Goal: Task Accomplishment & Management: Manage account settings

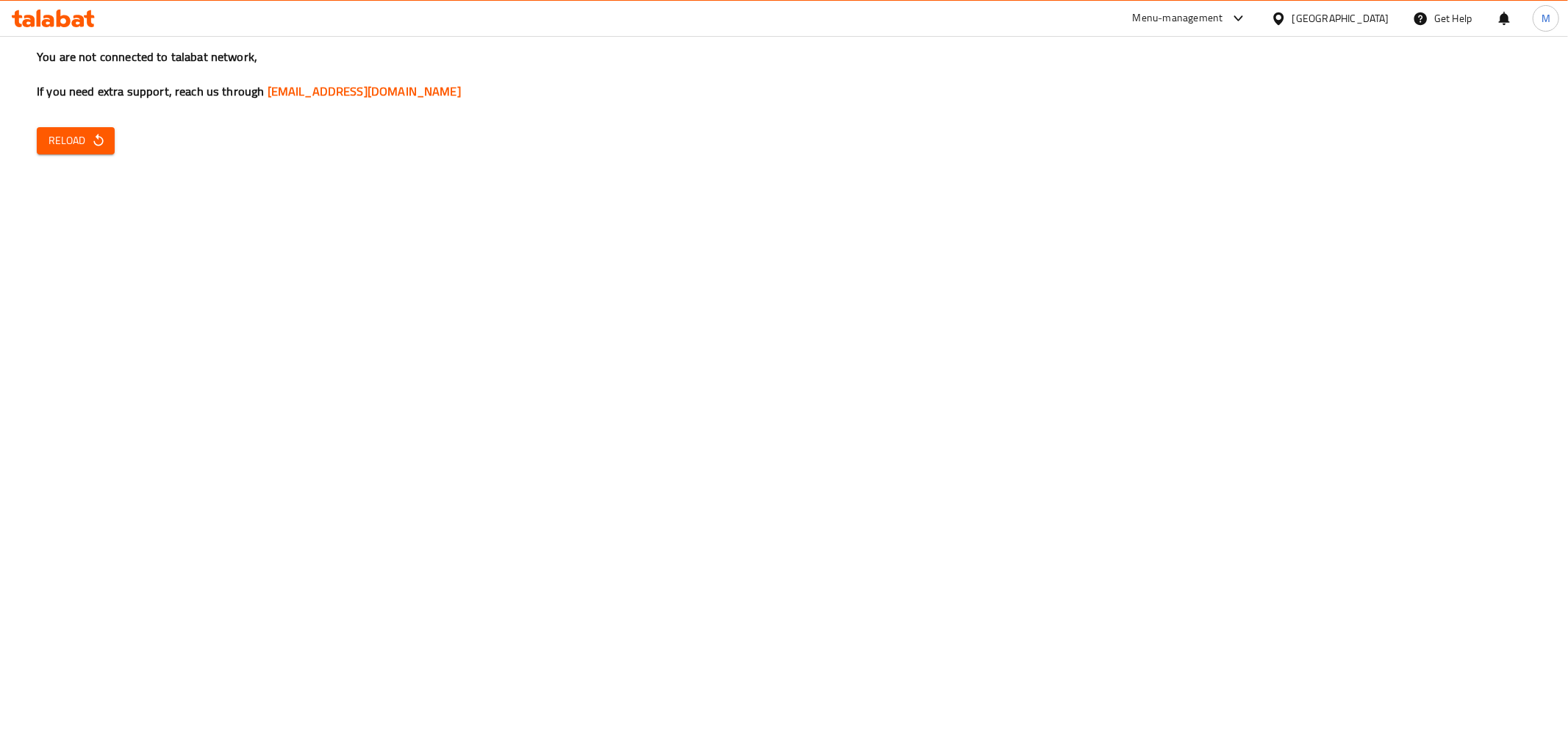
click at [118, 142] on div "You are not connected to talabat network, If you need extra support, reach us t…" at bounding box center [784, 372] width 1568 height 744
click at [87, 147] on span "Reload" at bounding box center [76, 141] width 54 height 19
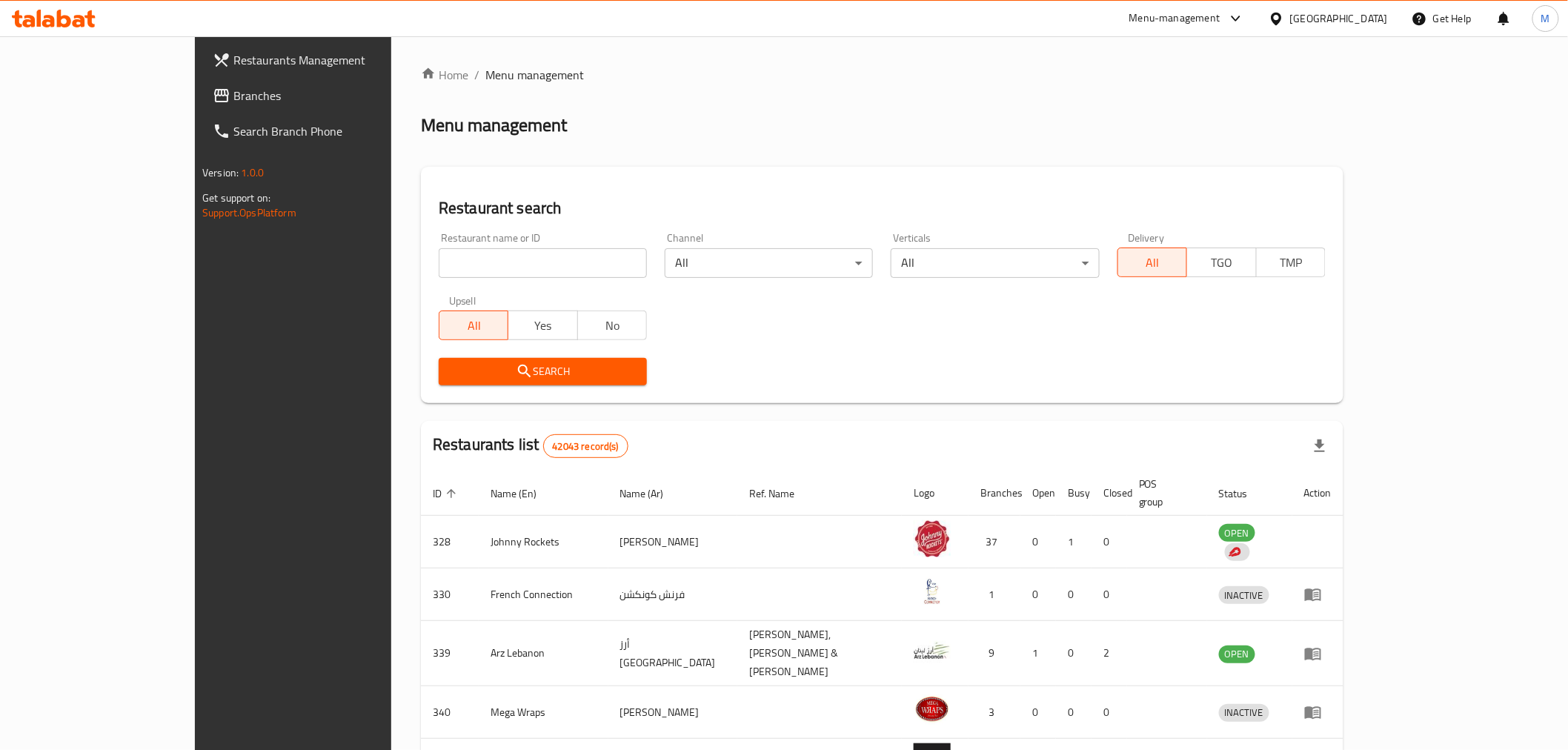
scroll to position [358, 0]
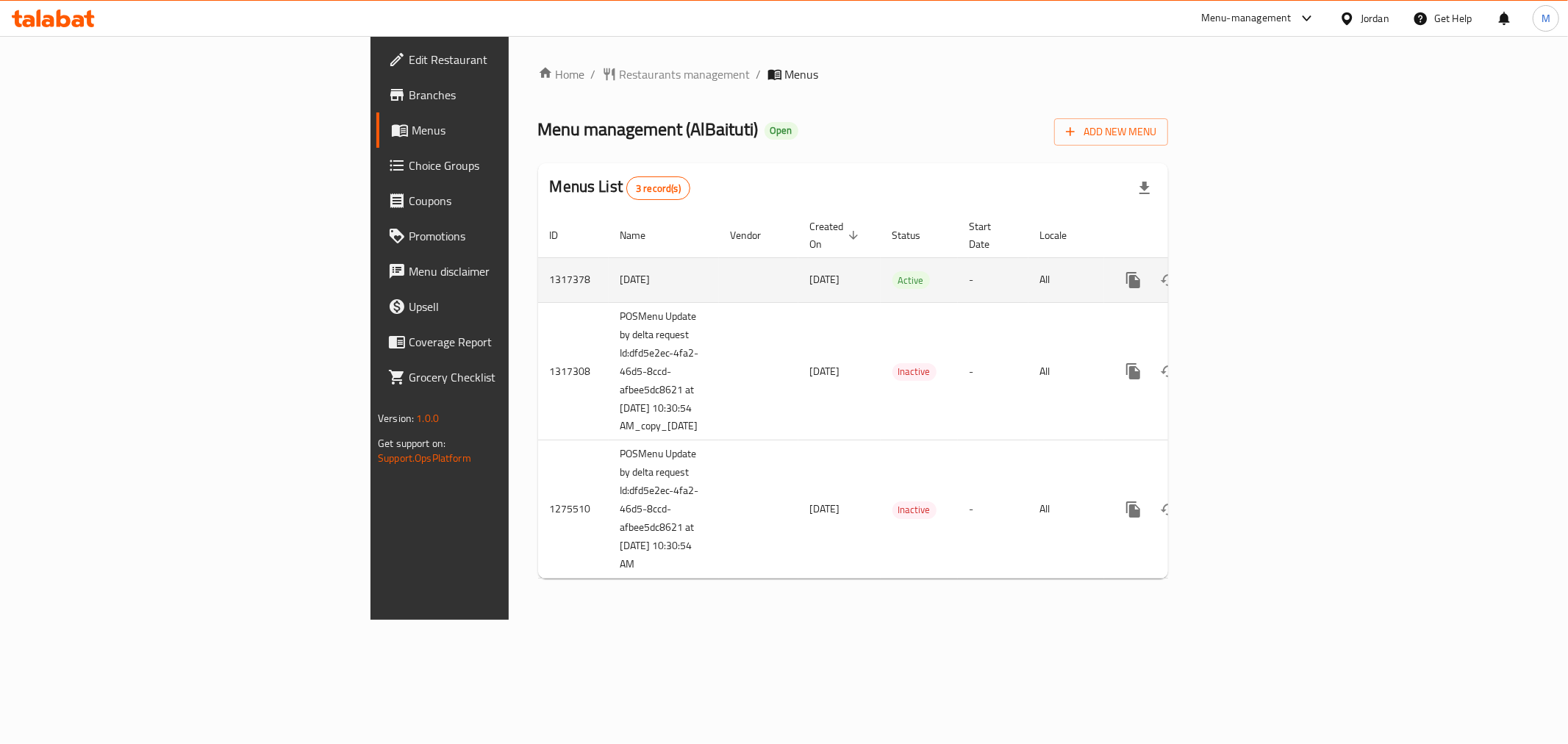
click at [1249, 271] on icon "enhanced table" at bounding box center [1239, 280] width 18 height 18
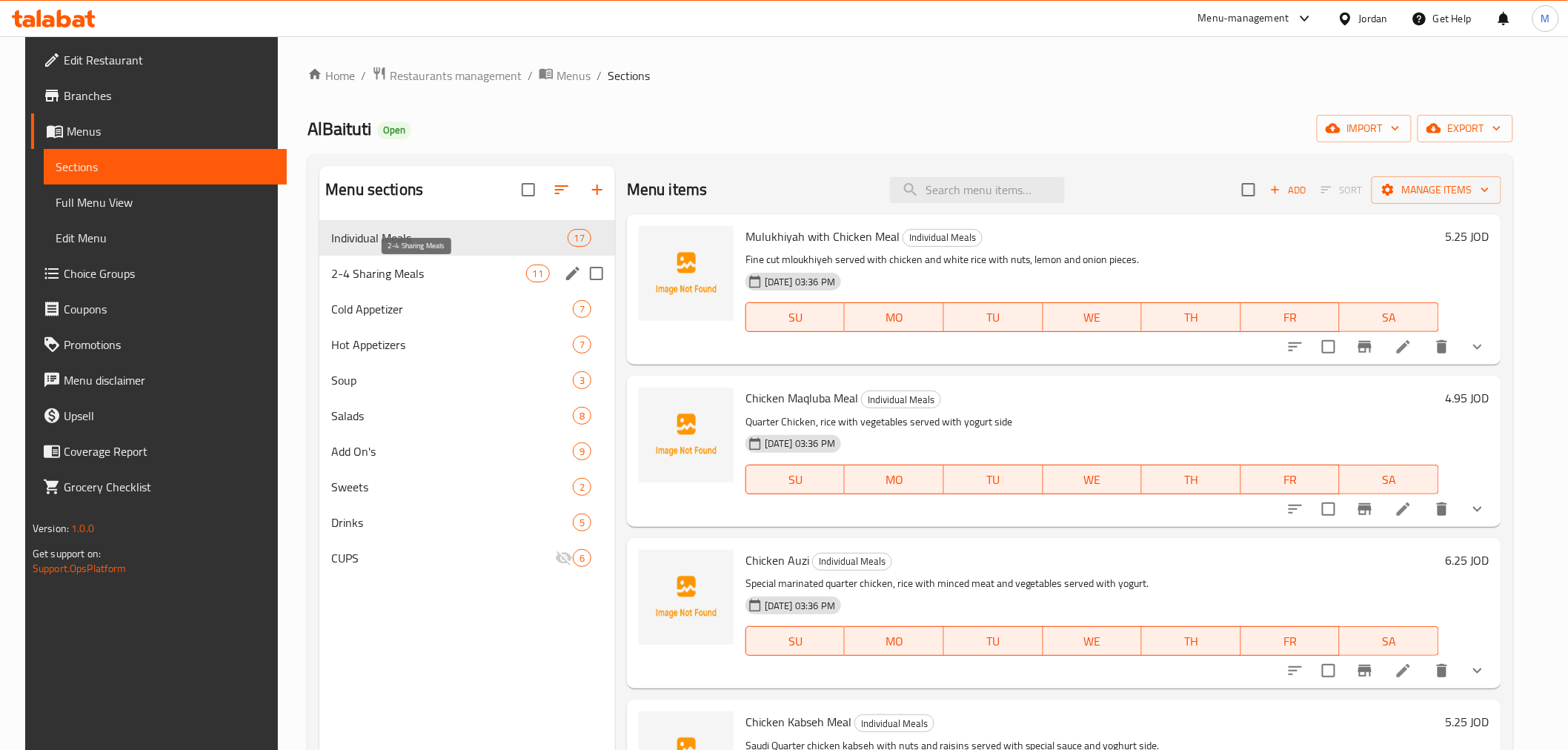
click at [350, 268] on span "2-4 Sharing Meals" at bounding box center [428, 273] width 194 height 18
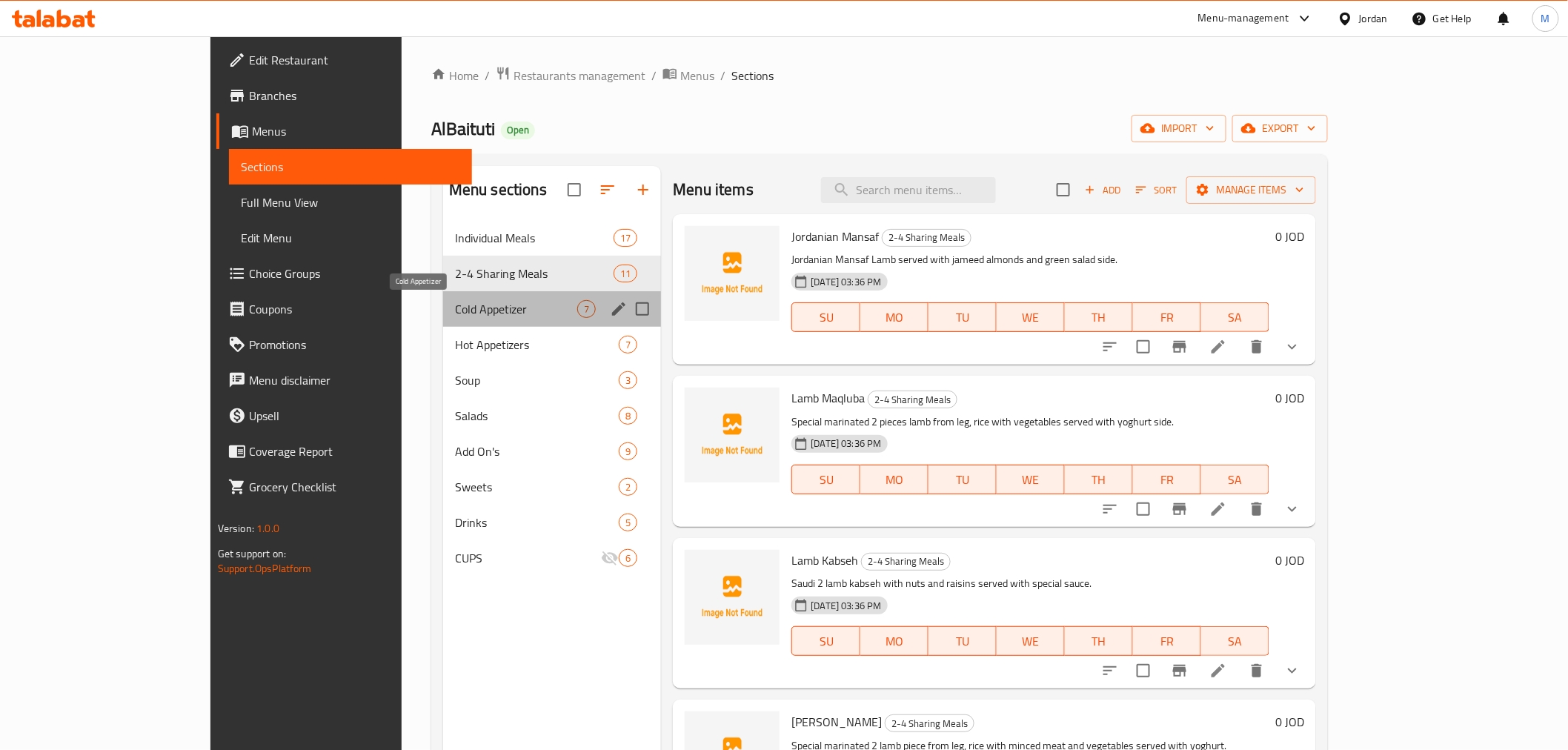
click at [455, 307] on span "Cold Appetizer" at bounding box center [516, 309] width 122 height 18
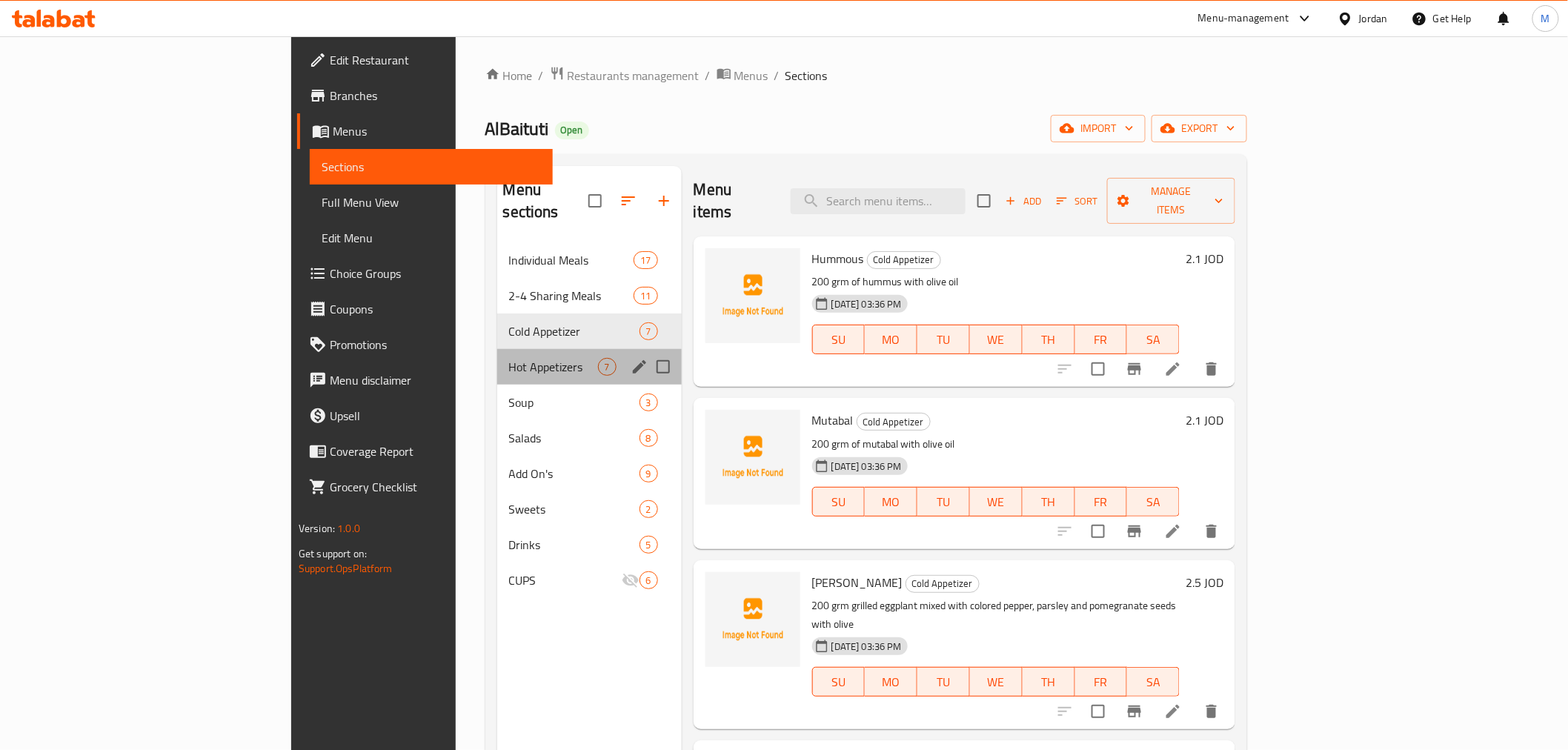
click at [497, 349] on div "Hot Appetizers 7" at bounding box center [589, 367] width 184 height 36
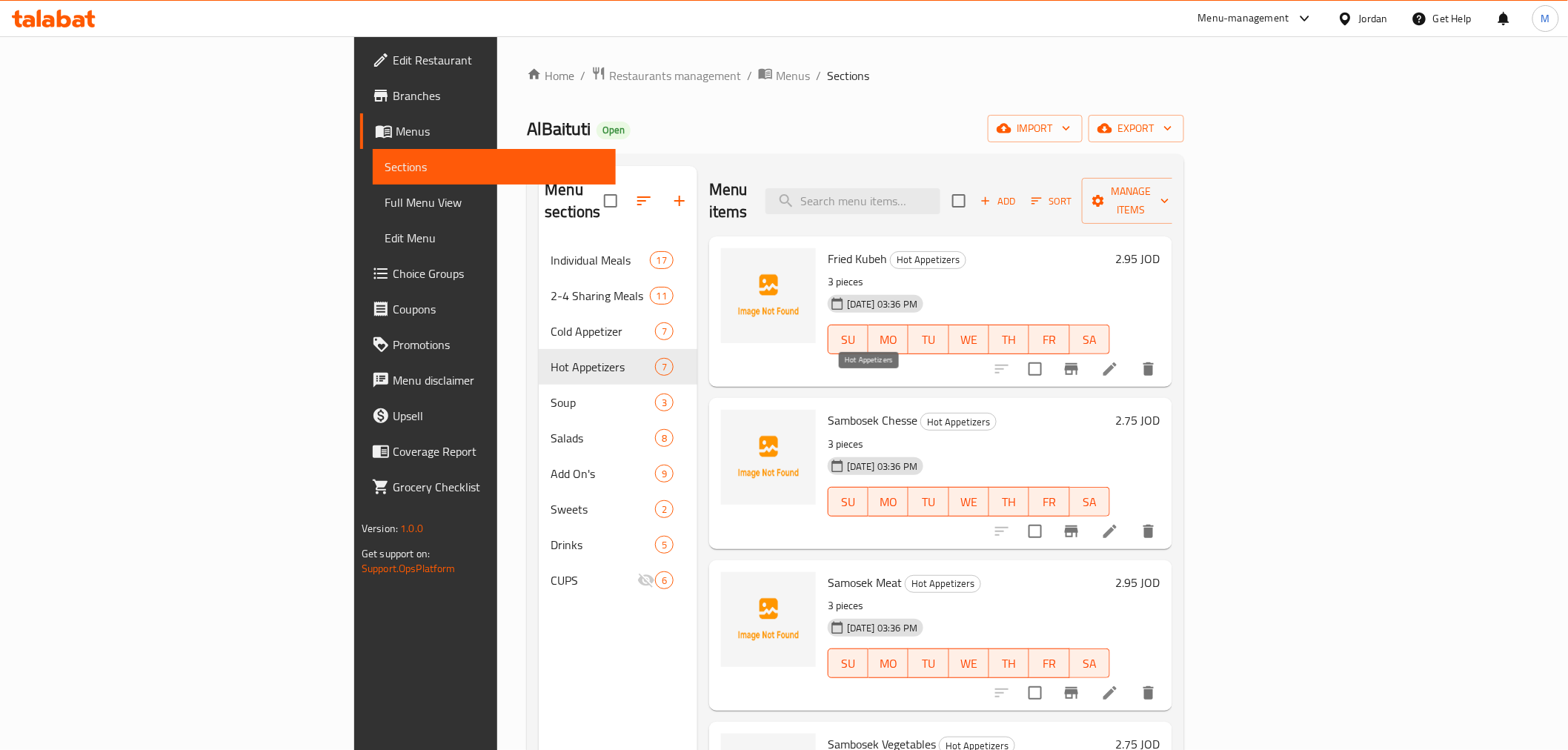
scroll to position [420, 0]
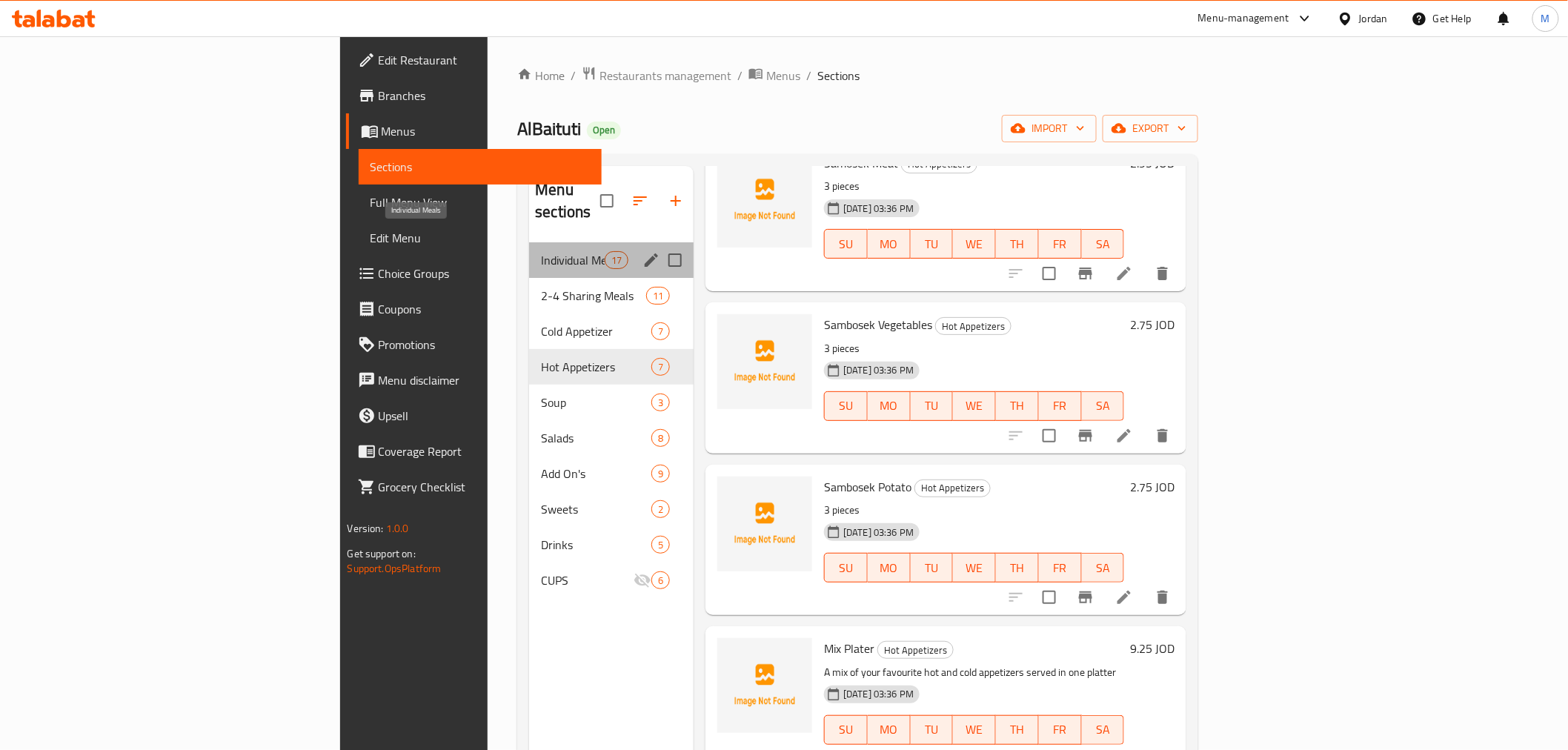
click at [541, 251] on span "Individual Meals" at bounding box center [572, 259] width 63 height 18
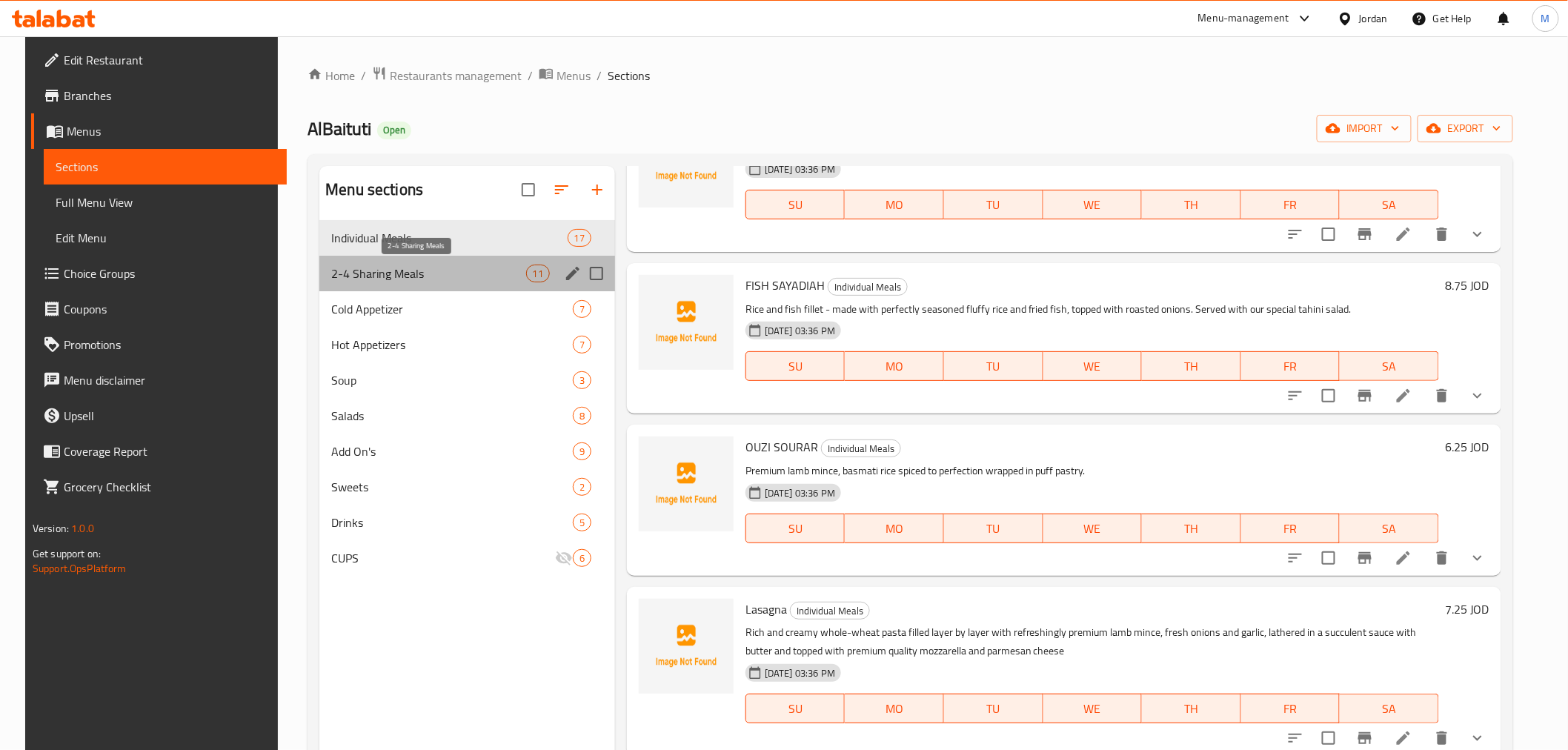
click at [471, 280] on span "2-4 Sharing Meals" at bounding box center [428, 273] width 194 height 18
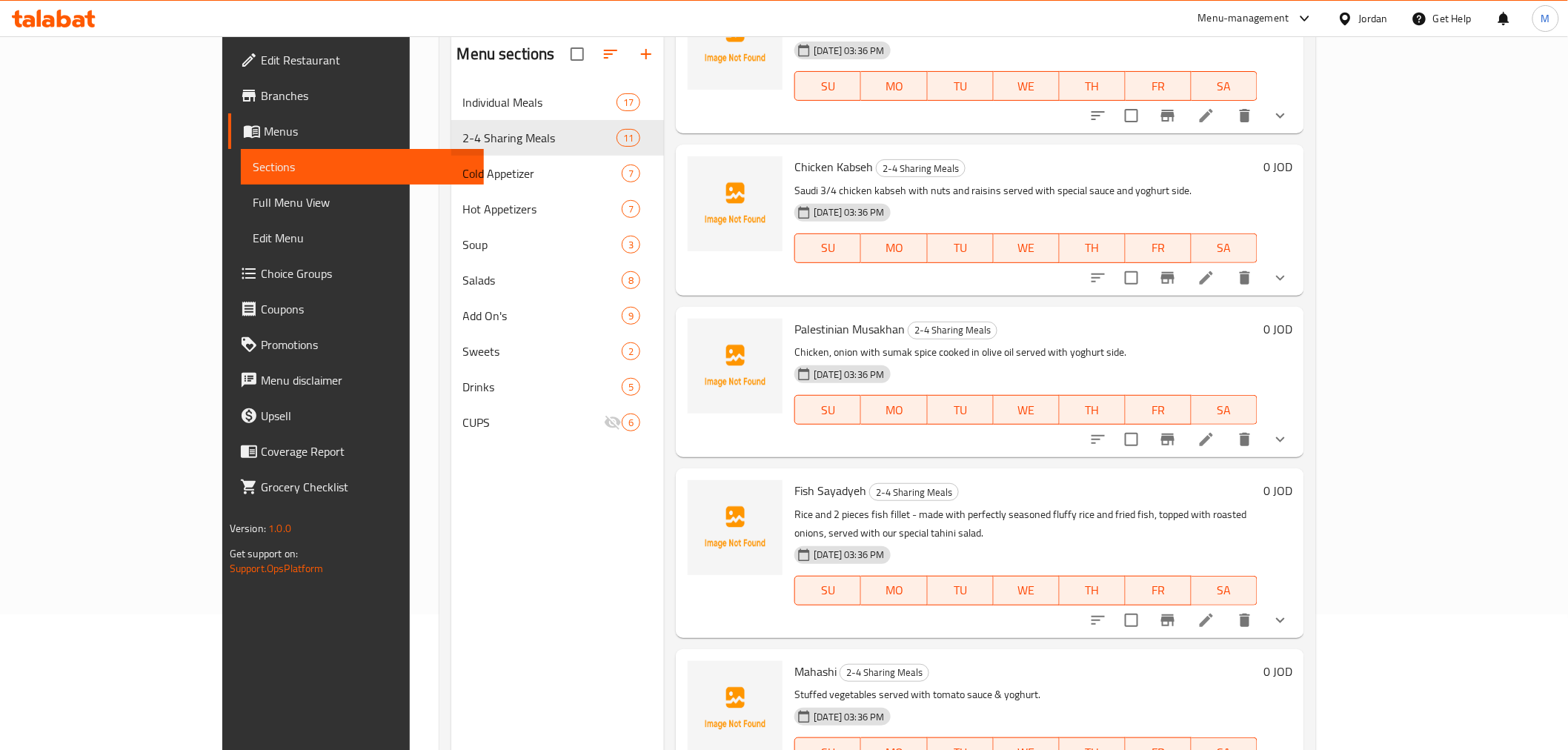
scroll to position [207, 0]
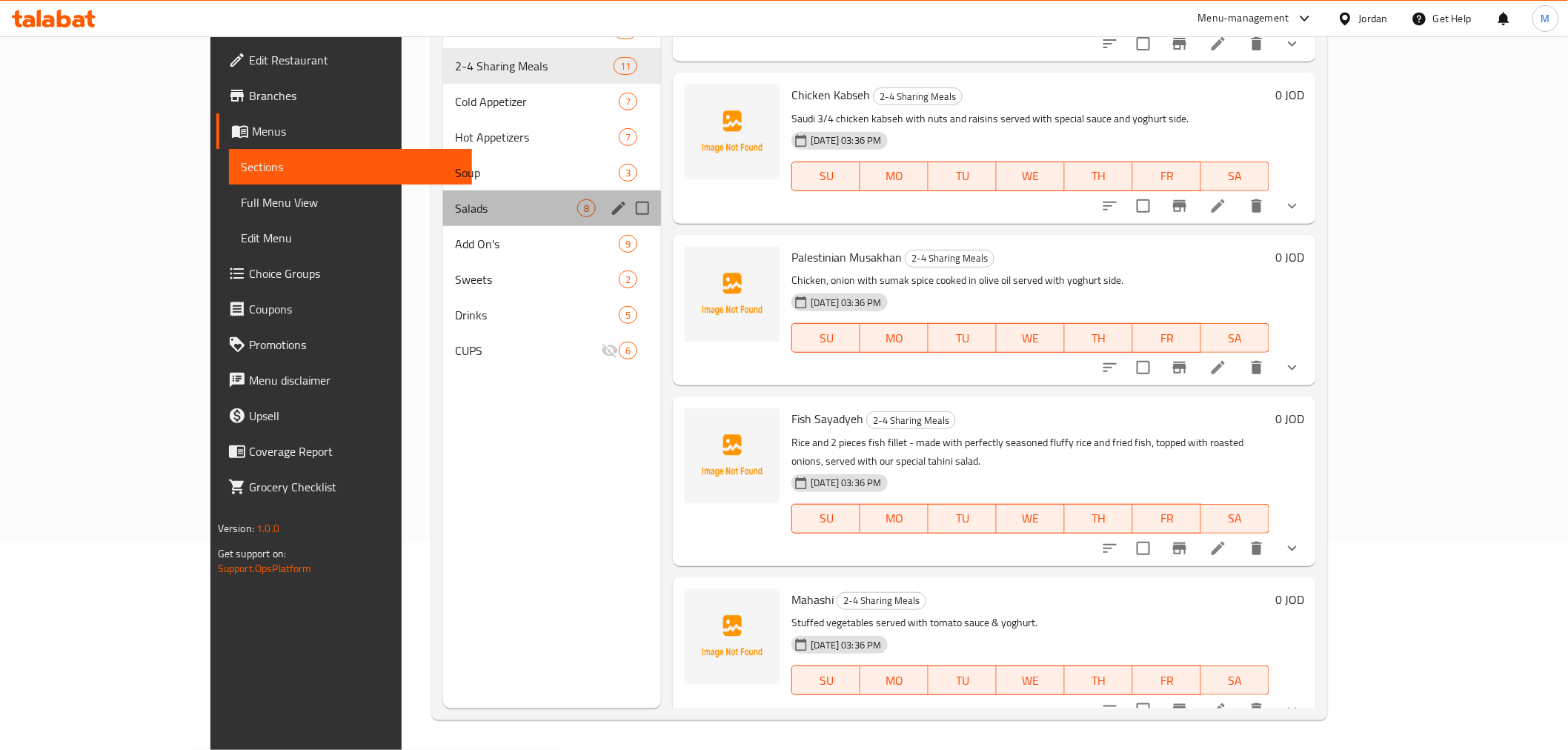
click at [458, 191] on div "Salads 8" at bounding box center [553, 209] width 219 height 36
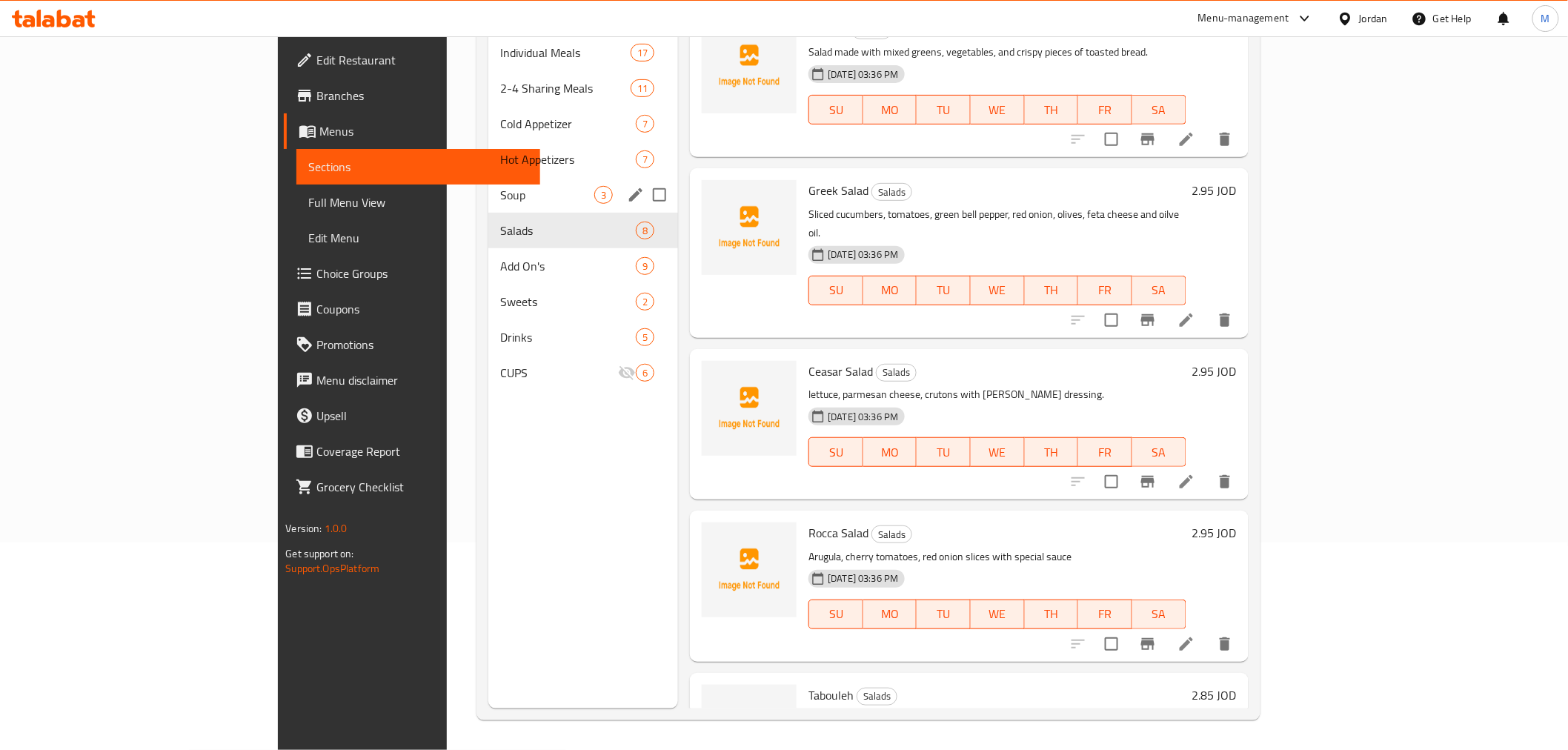
click at [500, 186] on span "Soup" at bounding box center [547, 195] width 94 height 18
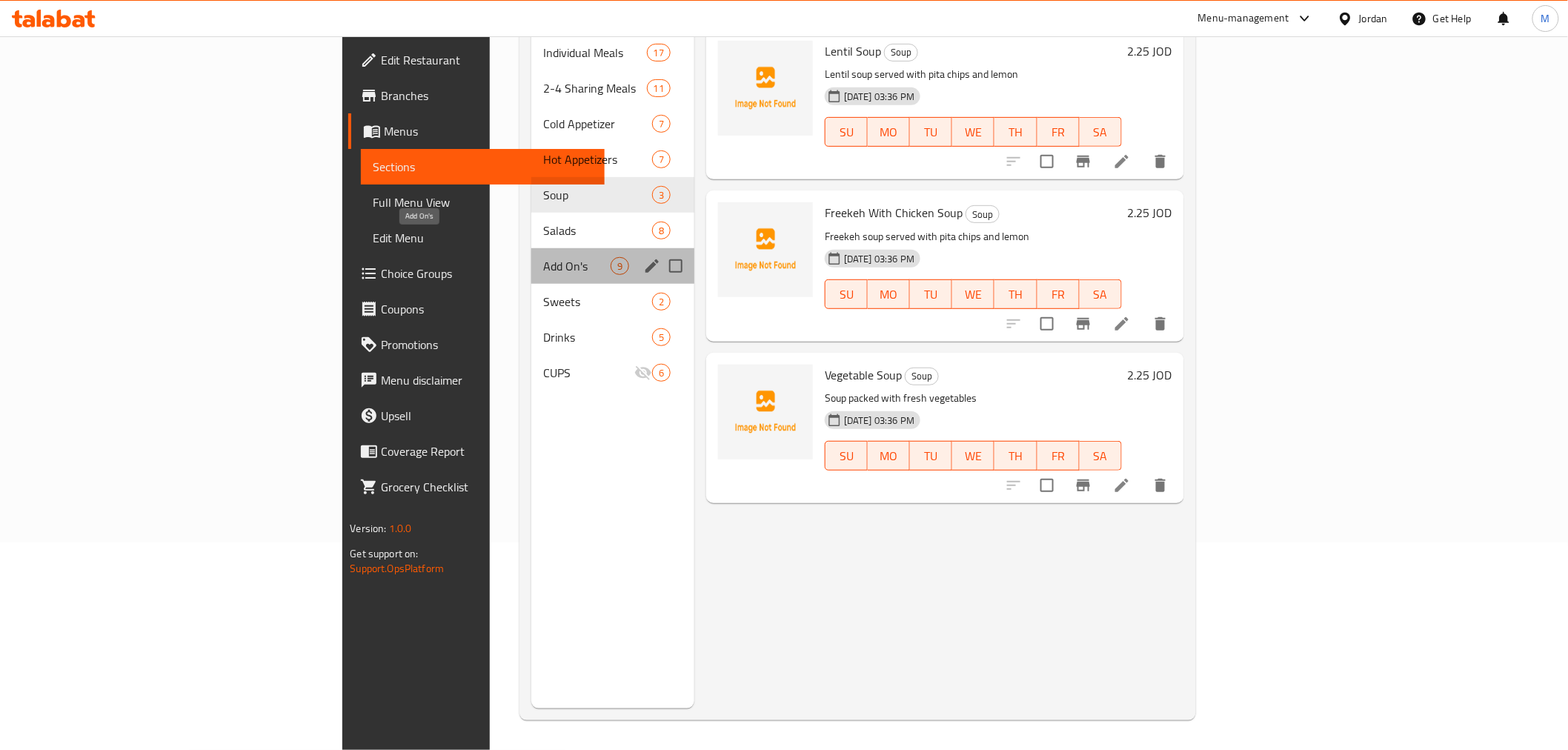
click at [543, 257] on span "Add On's" at bounding box center [577, 266] width 67 height 18
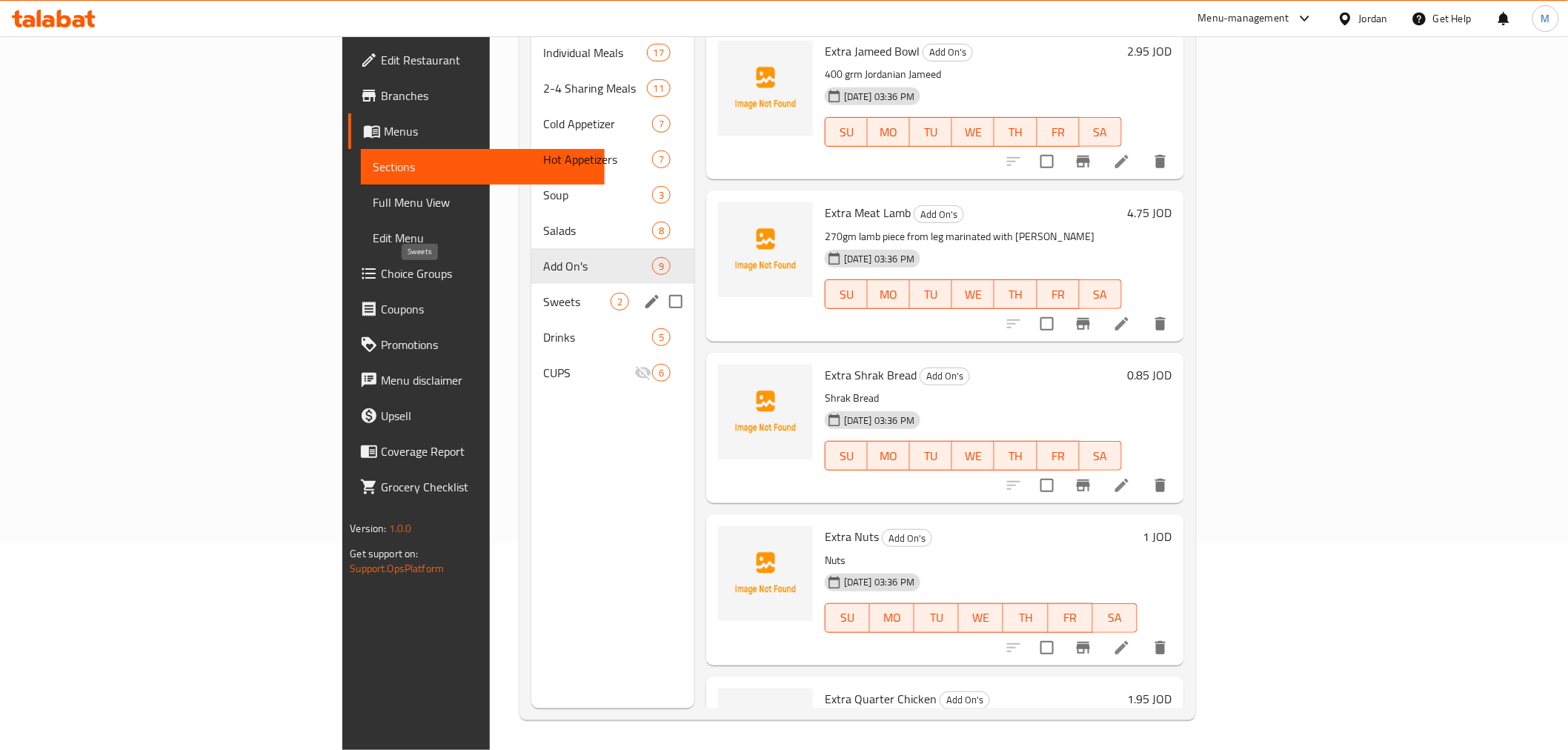
click at [543, 293] on span "Sweets" at bounding box center [577, 302] width 67 height 18
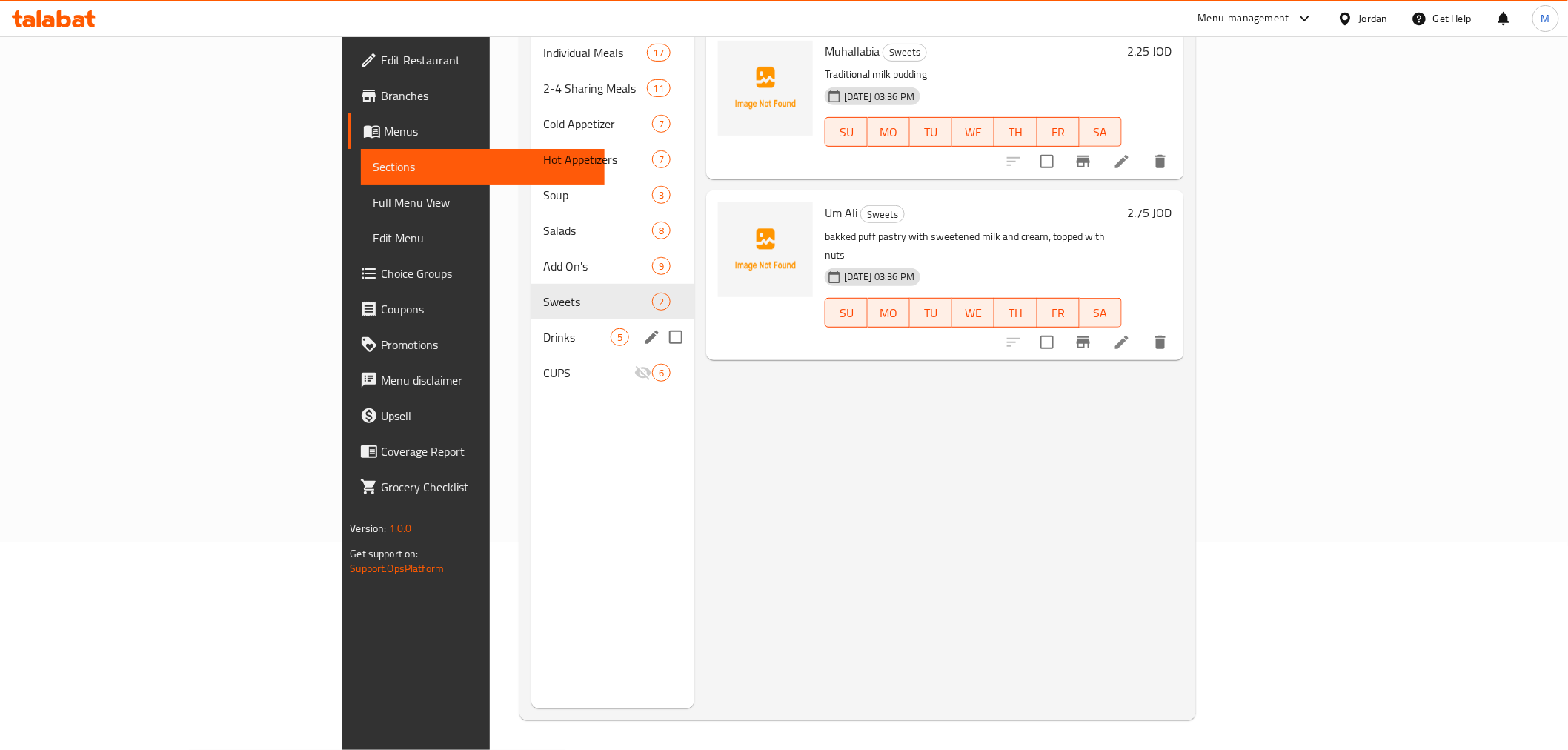
click at [543, 328] on span "Drinks" at bounding box center [577, 337] width 67 height 18
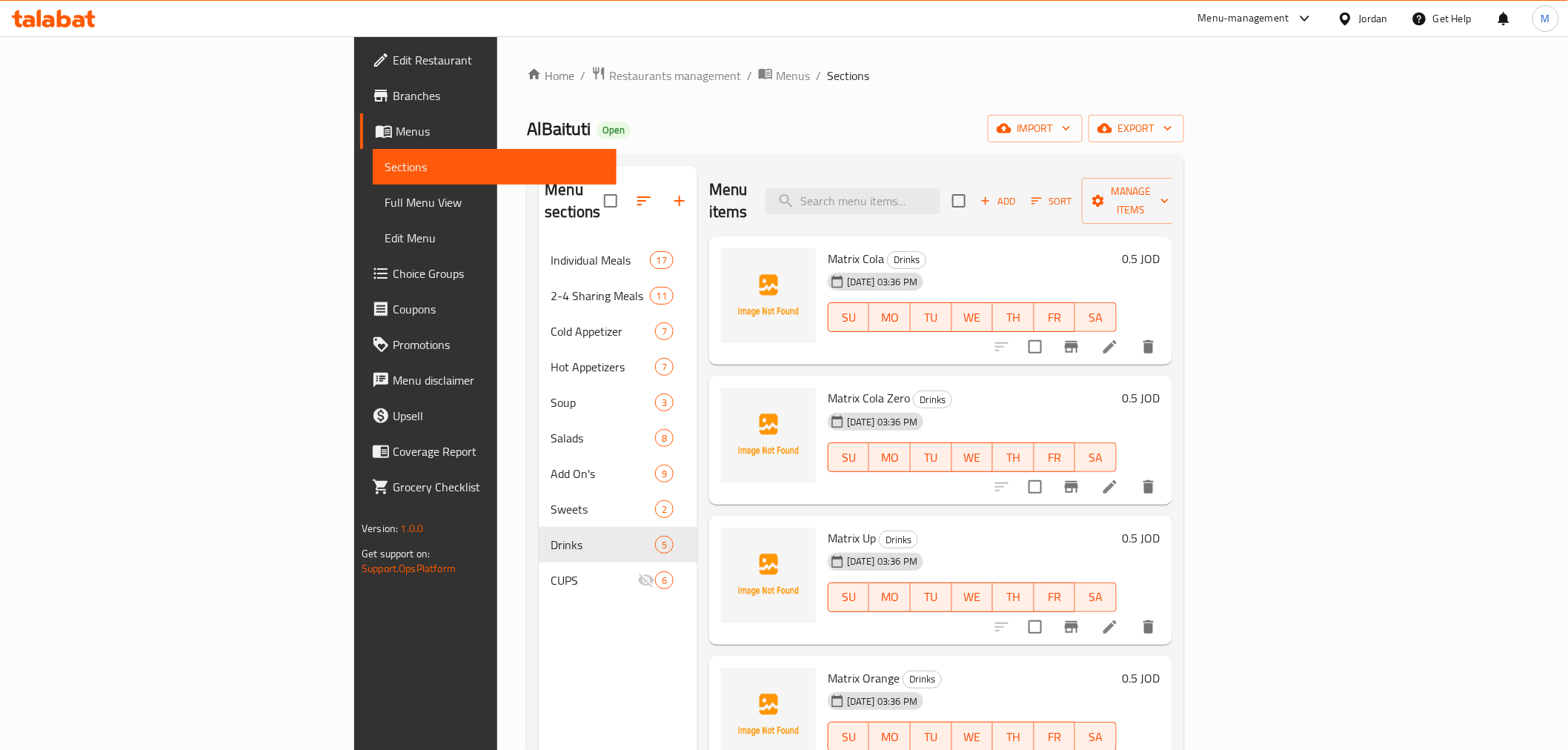
click at [1030, 168] on div "Menu items Add Sort Manage items" at bounding box center [940, 201] width 464 height 70
click at [1028, 174] on div "Menu items Add Sort Manage items" at bounding box center [940, 201] width 464 height 70
click at [1028, 173] on div "Menu items Add Sort Manage items" at bounding box center [940, 201] width 464 height 70
click at [940, 188] on input "search" at bounding box center [853, 201] width 175 height 26
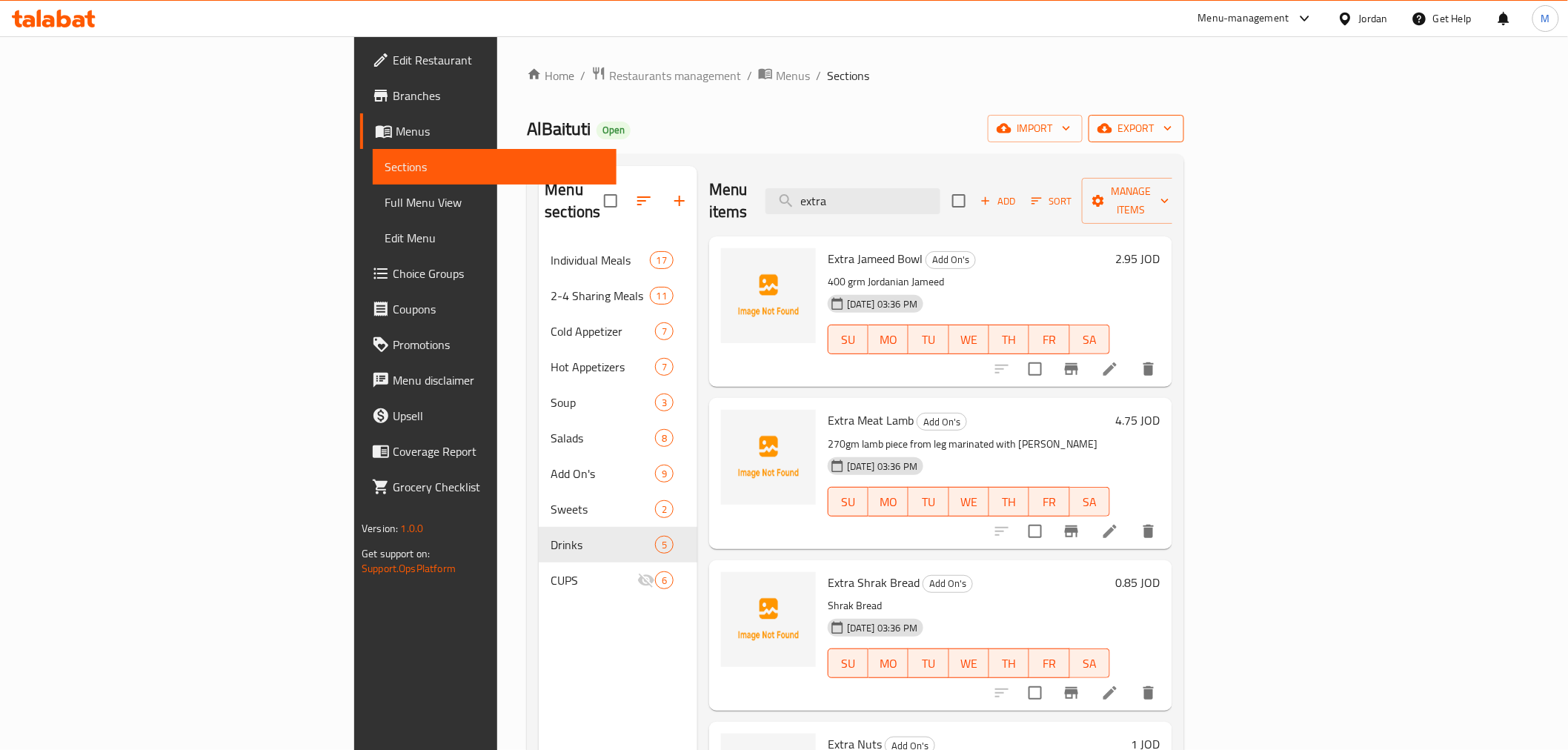
type input "extra"
click at [1172, 123] on span "export" at bounding box center [1137, 129] width 72 height 19
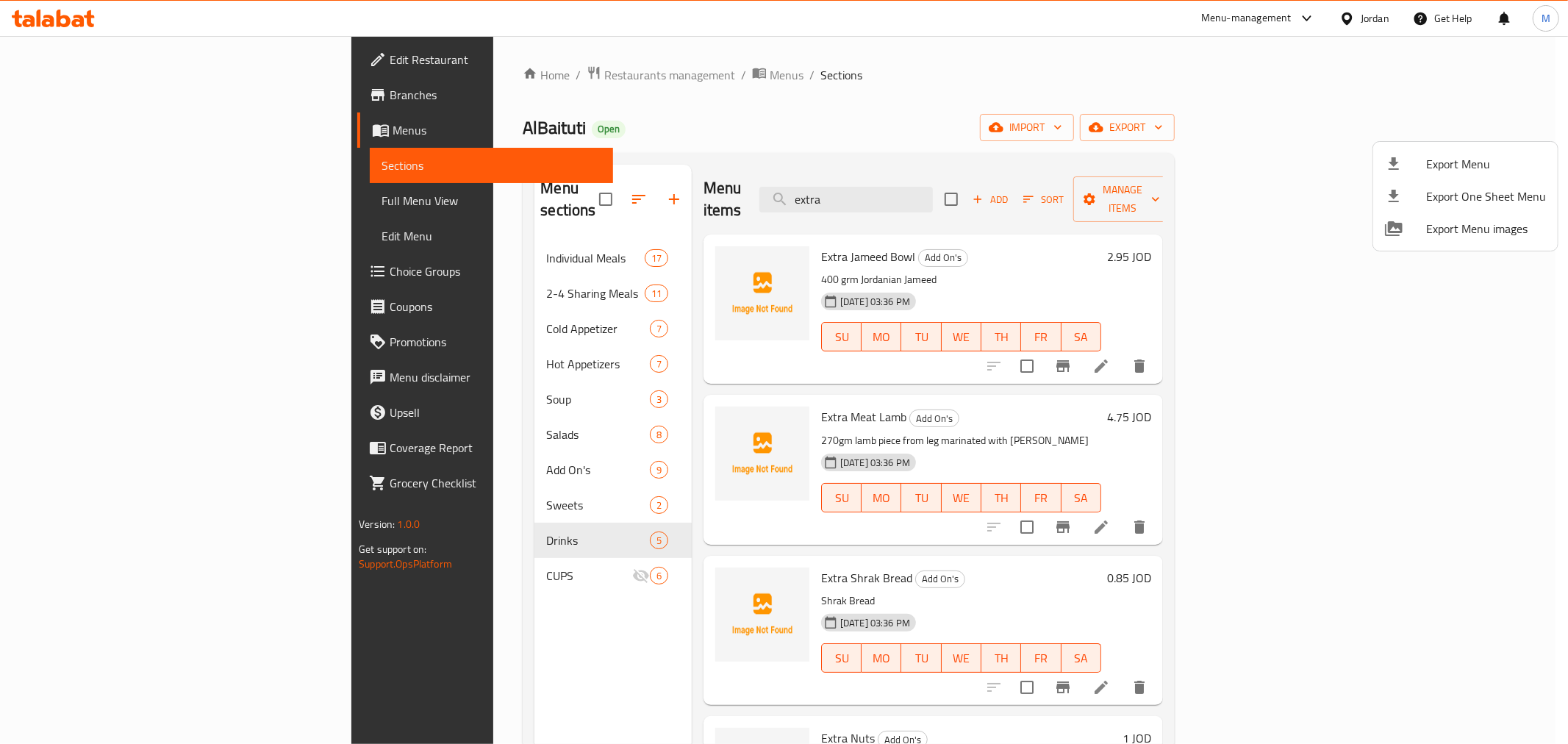
click at [1481, 126] on div at bounding box center [784, 372] width 1568 height 744
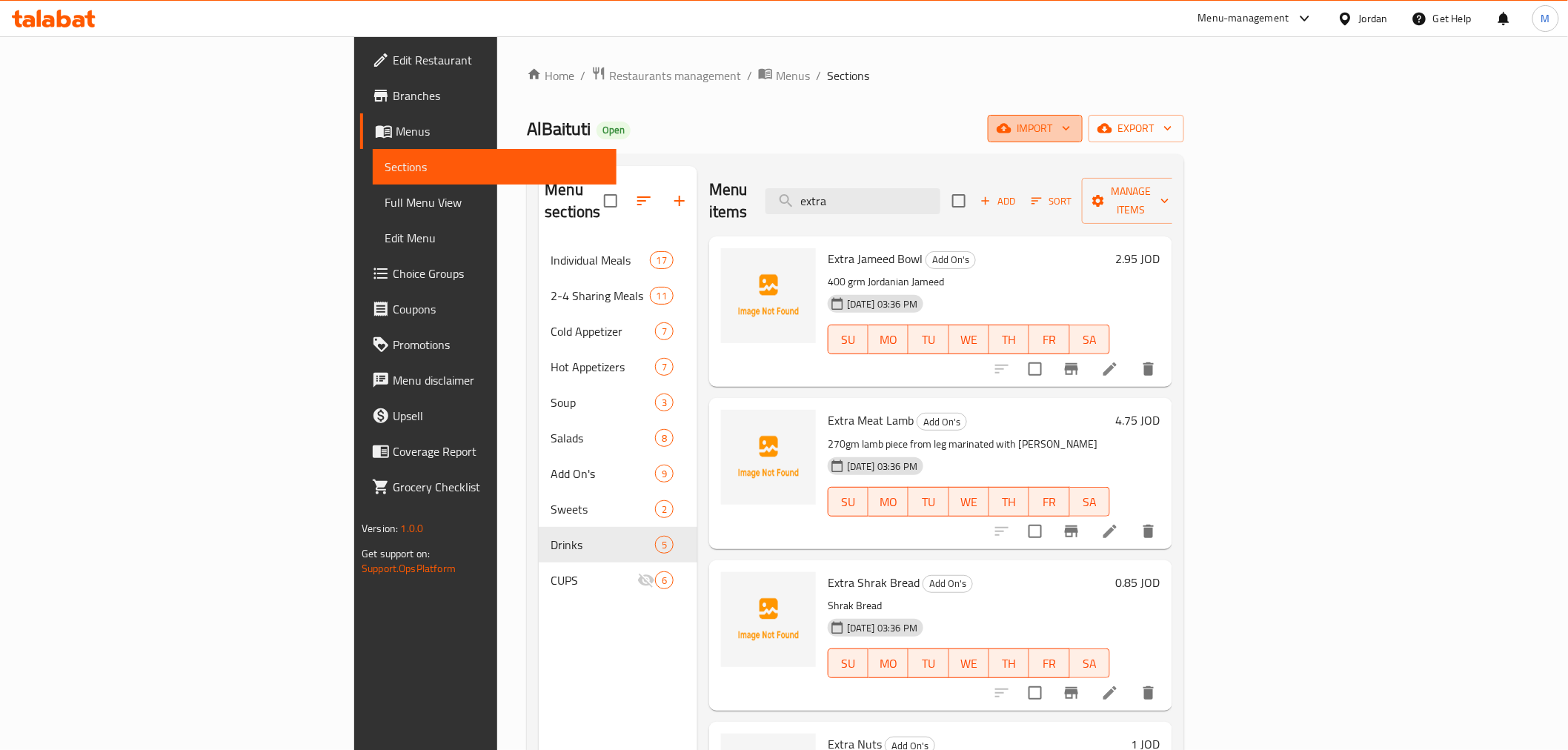
click at [1011, 121] on icon "button" at bounding box center [1004, 128] width 15 height 15
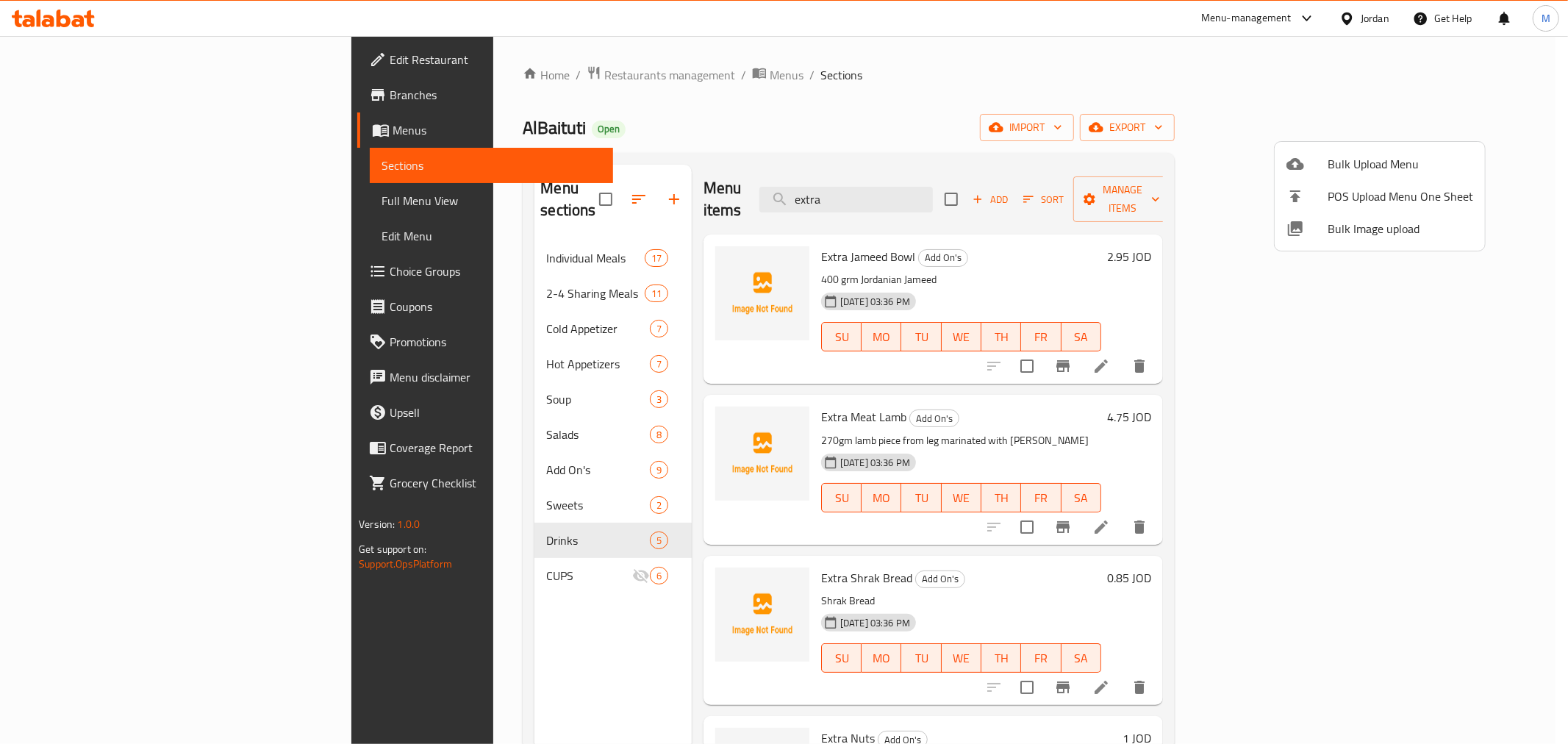
click at [1380, 236] on span "Bulk Image upload" at bounding box center [1400, 229] width 146 height 18
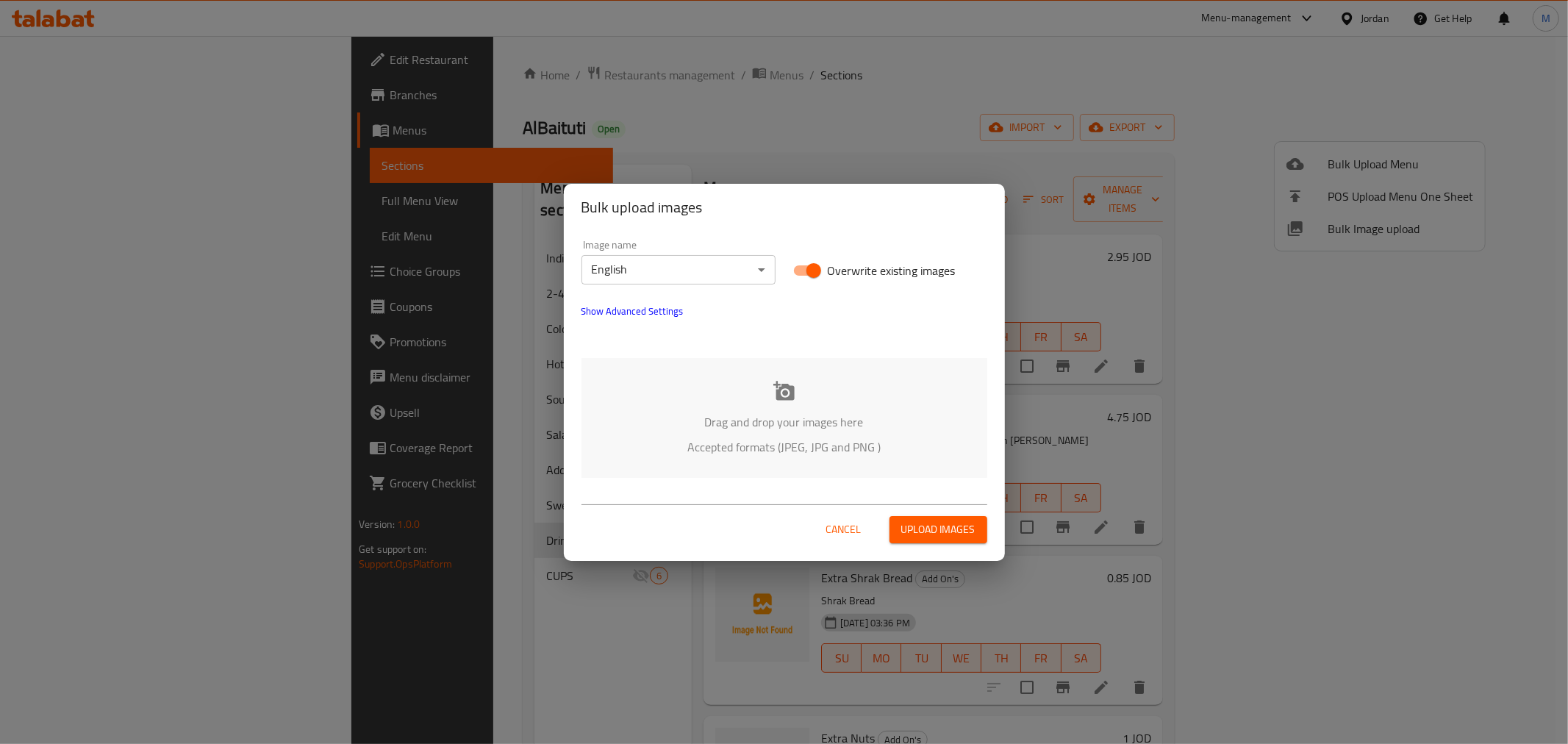
click at [780, 377] on div "Drag and drop your images here Accepted formats (JPEG, JPG and PNG )" at bounding box center [784, 418] width 406 height 120
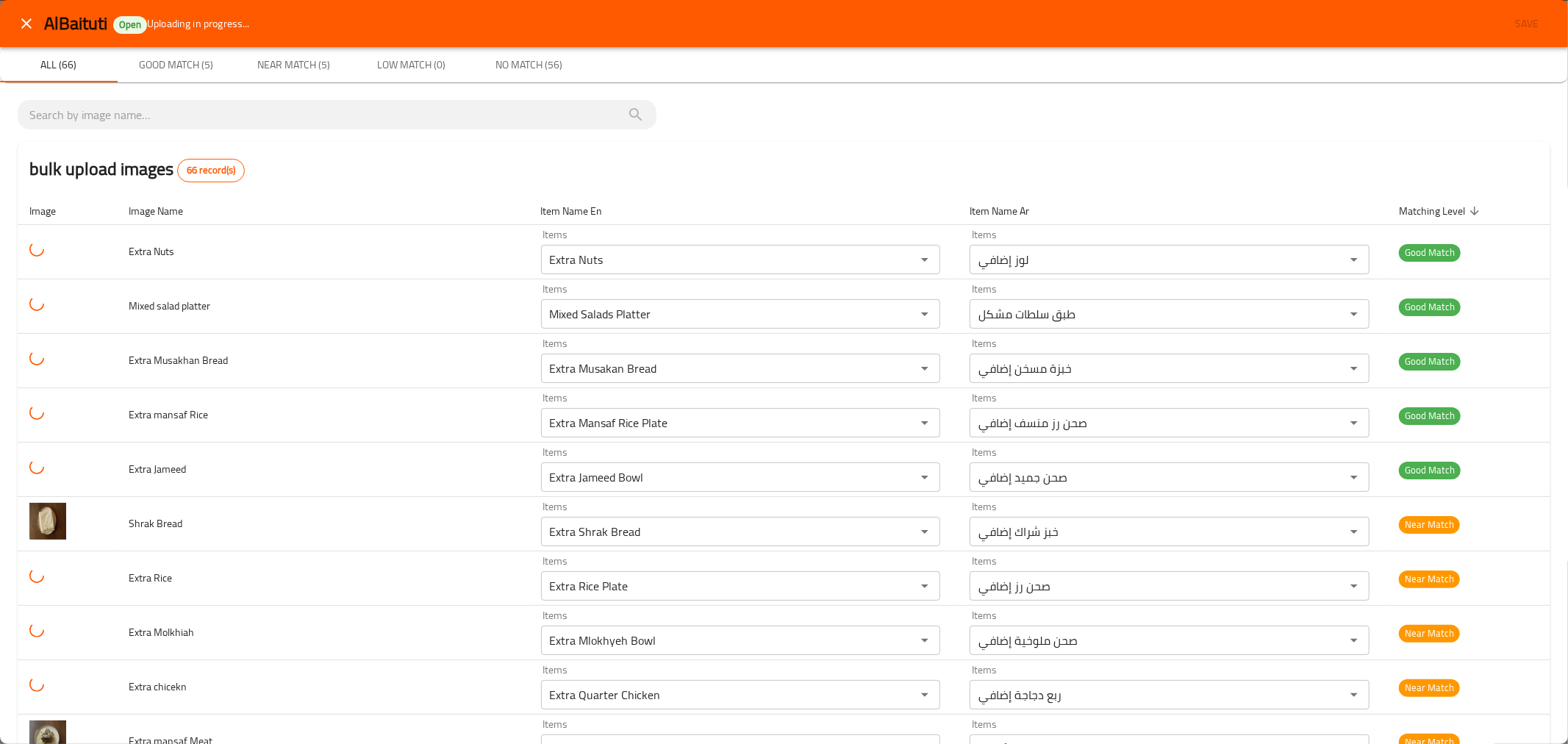
click at [31, 21] on icon "close" at bounding box center [26, 23] width 18 height 18
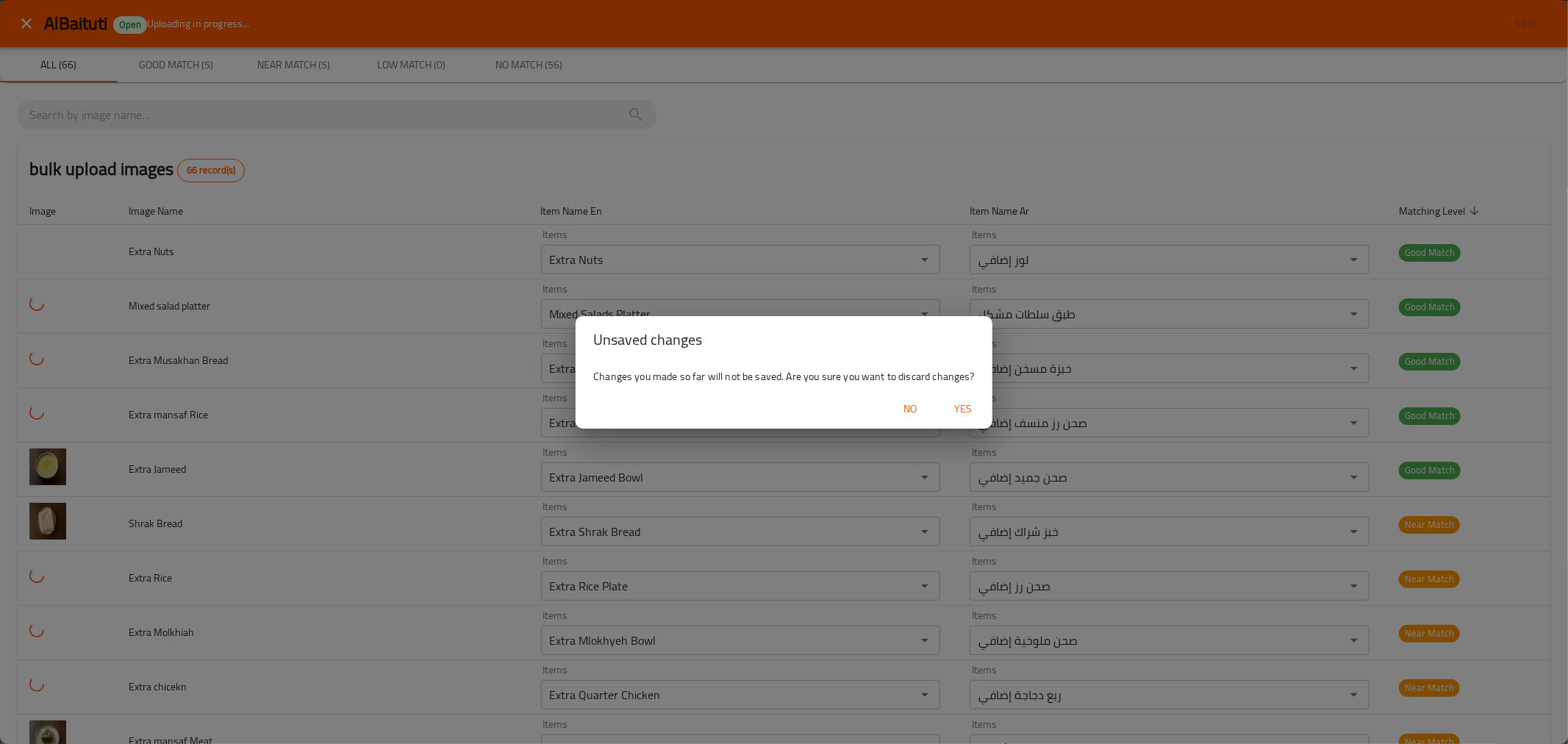
click at [972, 412] on span "Yes" at bounding box center [963, 409] width 36 height 19
